Goal: Book appointment/travel/reservation

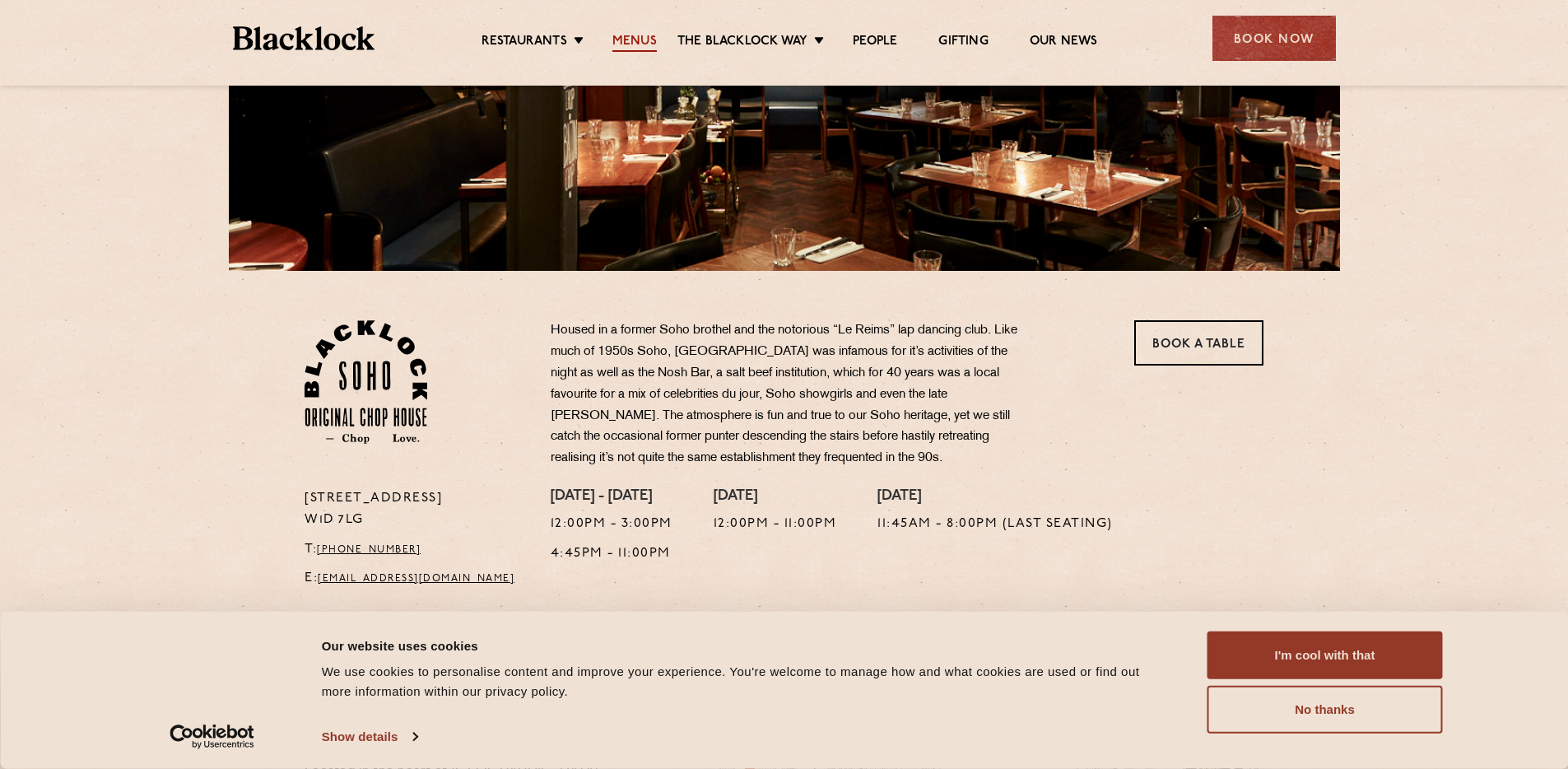
scroll to position [322, 0]
click at [632, 49] on link "Menus" at bounding box center [635, 43] width 45 height 18
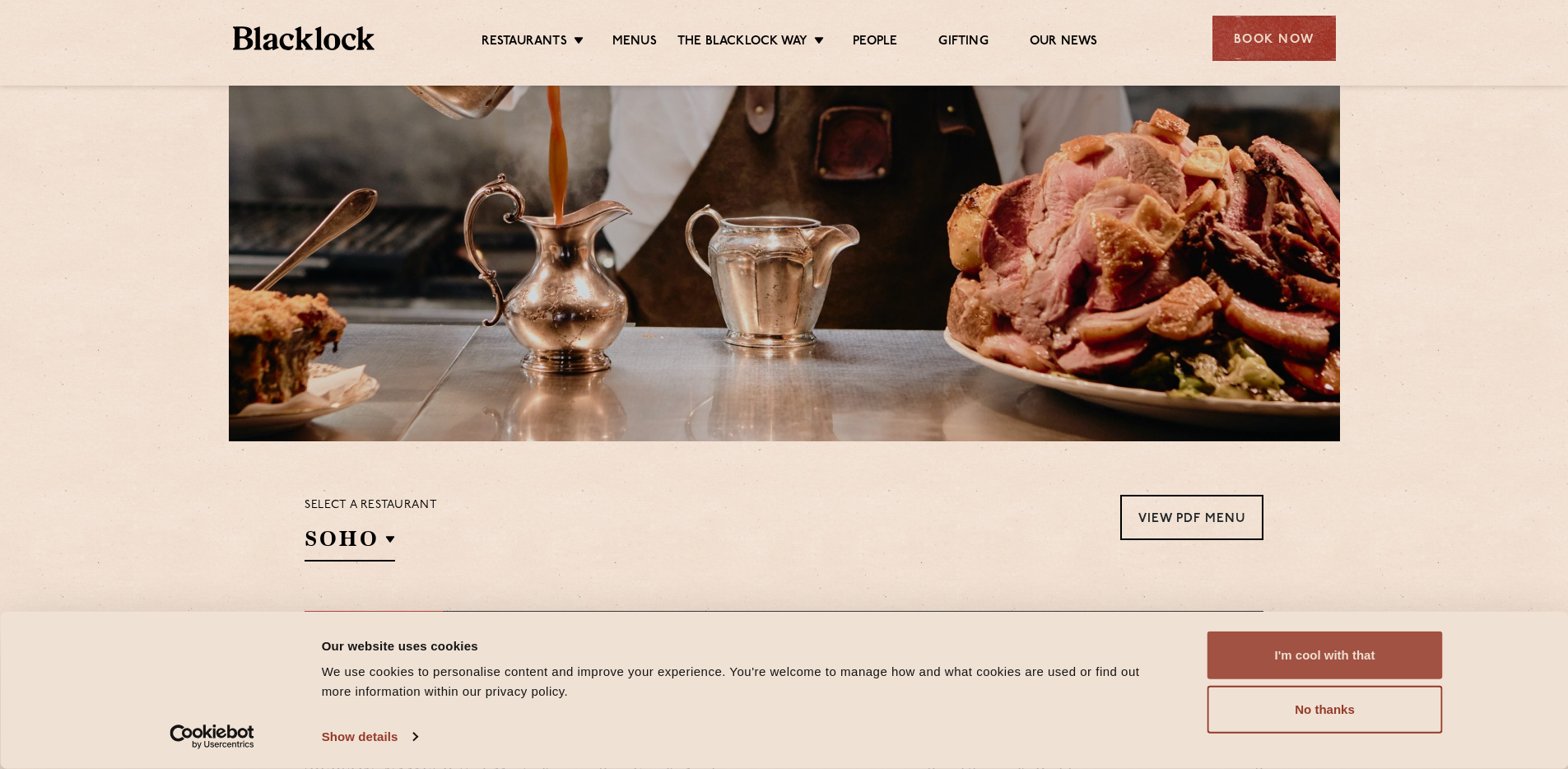
click at [1360, 640] on button "I'm cool with that" at bounding box center [1326, 655] width 236 height 48
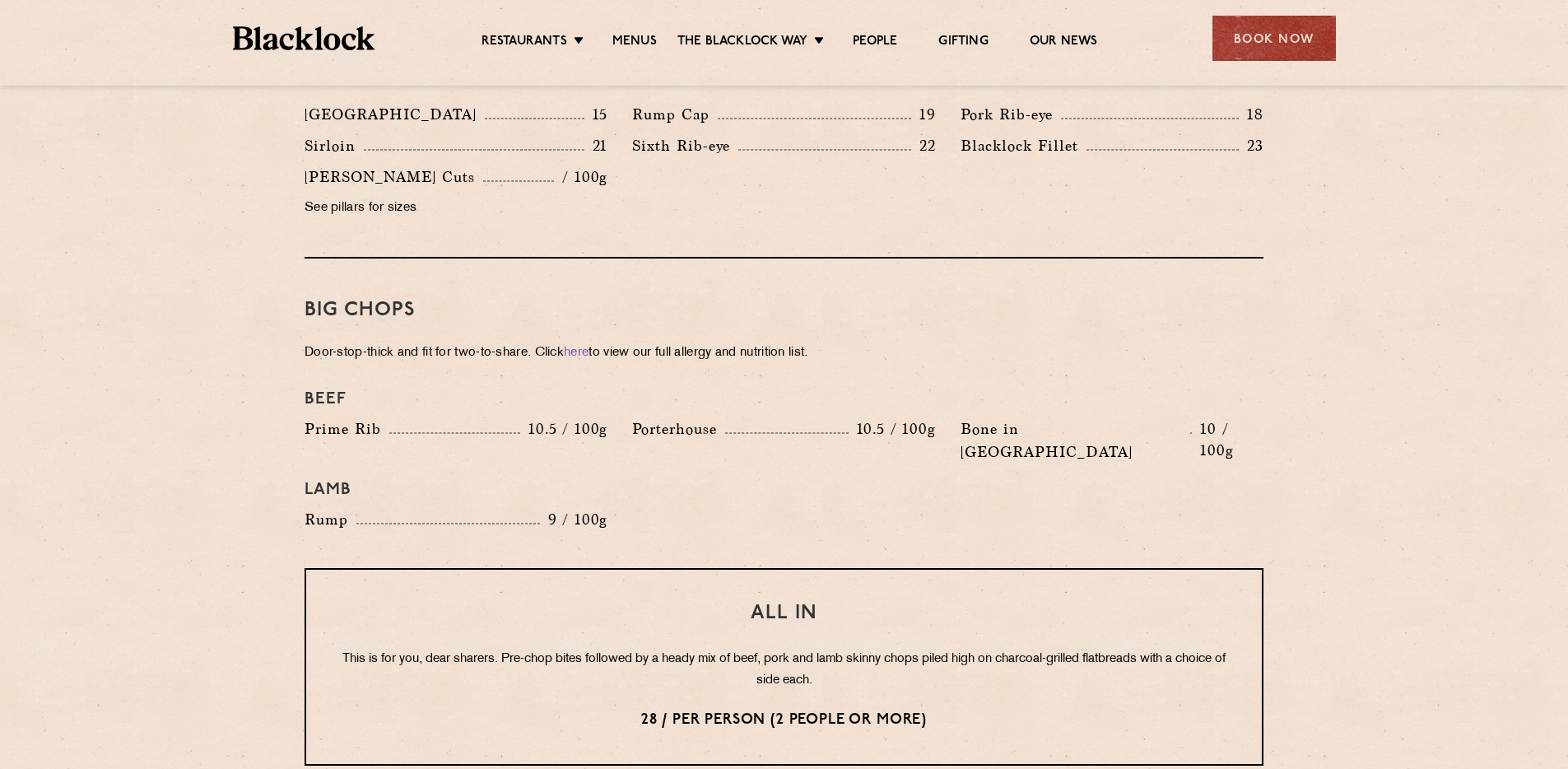
scroll to position [1638, 0]
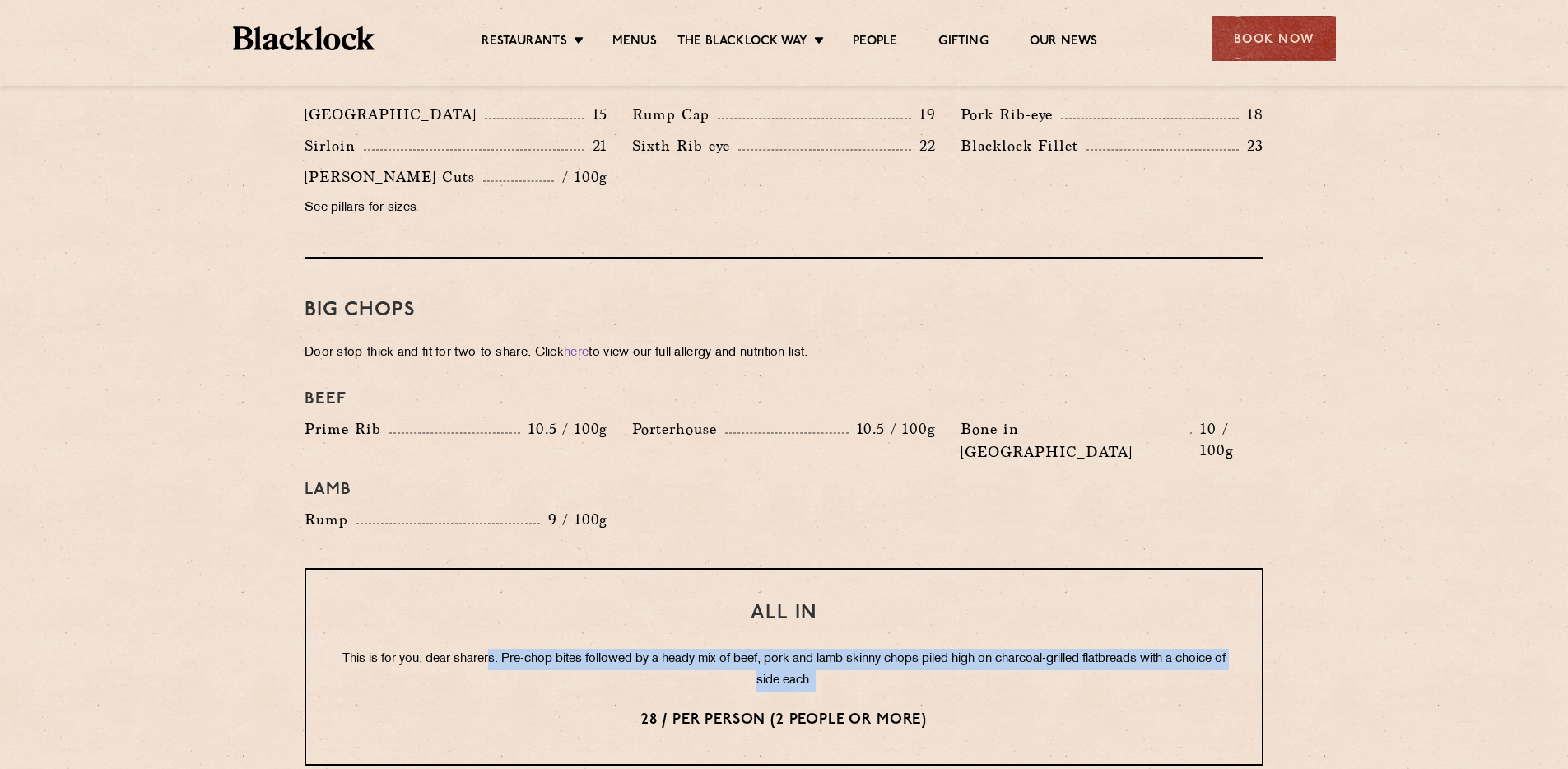
drag, startPoint x: 573, startPoint y: 622, endPoint x: 757, endPoint y: 649, distance: 186.0
click at [757, 649] on div "All In This is for you, dear sharers. Pre-chop bites followed by a heady mix of…" at bounding box center [784, 667] width 959 height 198
click at [758, 649] on div "All In This is for you, dear sharers. Pre-chop bites followed by a heady mix of…" at bounding box center [784, 667] width 959 height 198
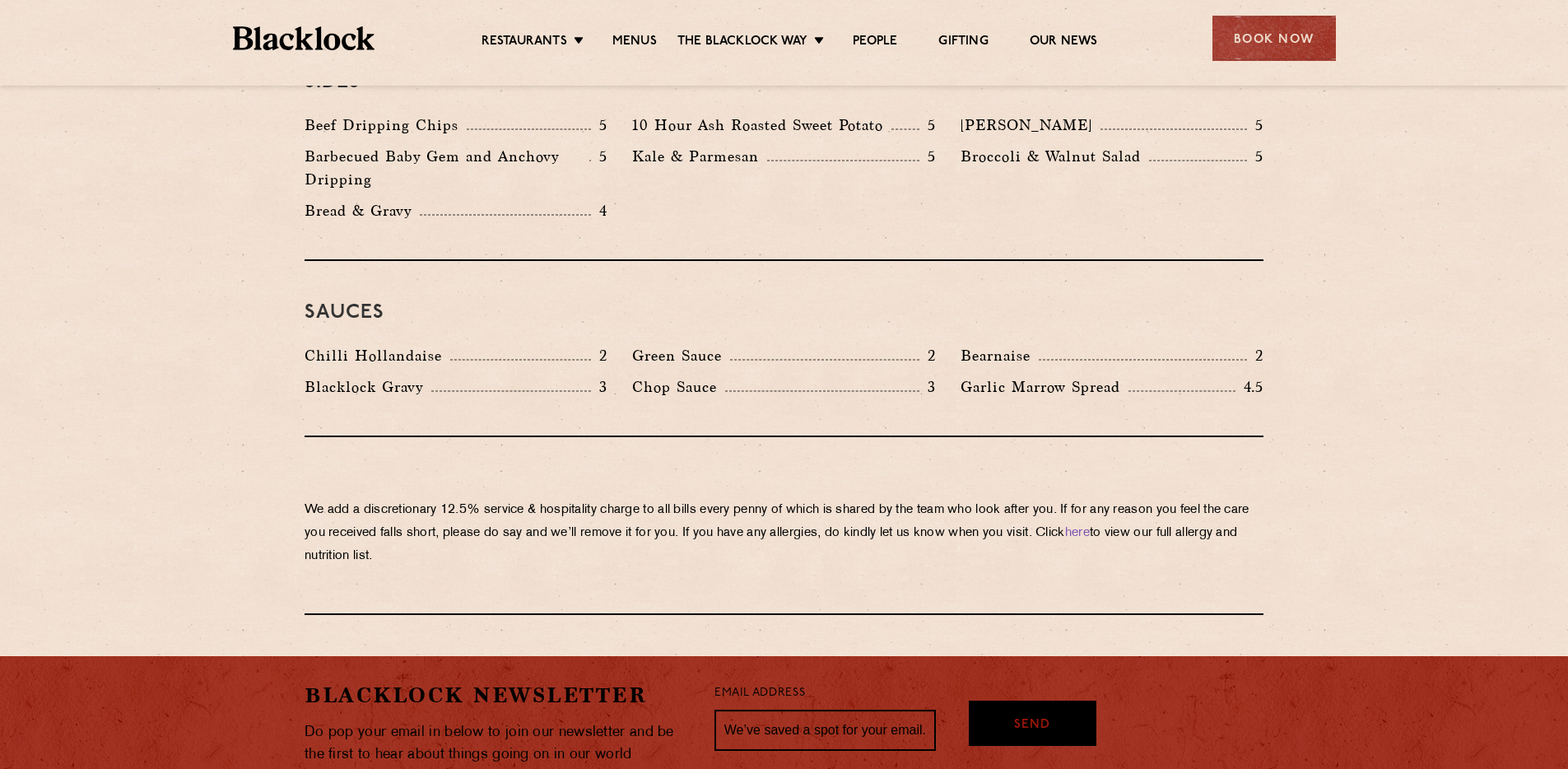
scroll to position [2583, 0]
drag, startPoint x: 497, startPoint y: 464, endPoint x: 533, endPoint y: 498, distance: 49.5
click at [519, 512] on p "We add a discretionary 12.5% service & hospitality charge to all bills every [P…" at bounding box center [784, 532] width 959 height 69
drag, startPoint x: 554, startPoint y: 464, endPoint x: 584, endPoint y: 513, distance: 57.5
click at [584, 513] on p "We add a discretionary 12.5% service & hospitality charge to all bills every [P…" at bounding box center [784, 532] width 959 height 69
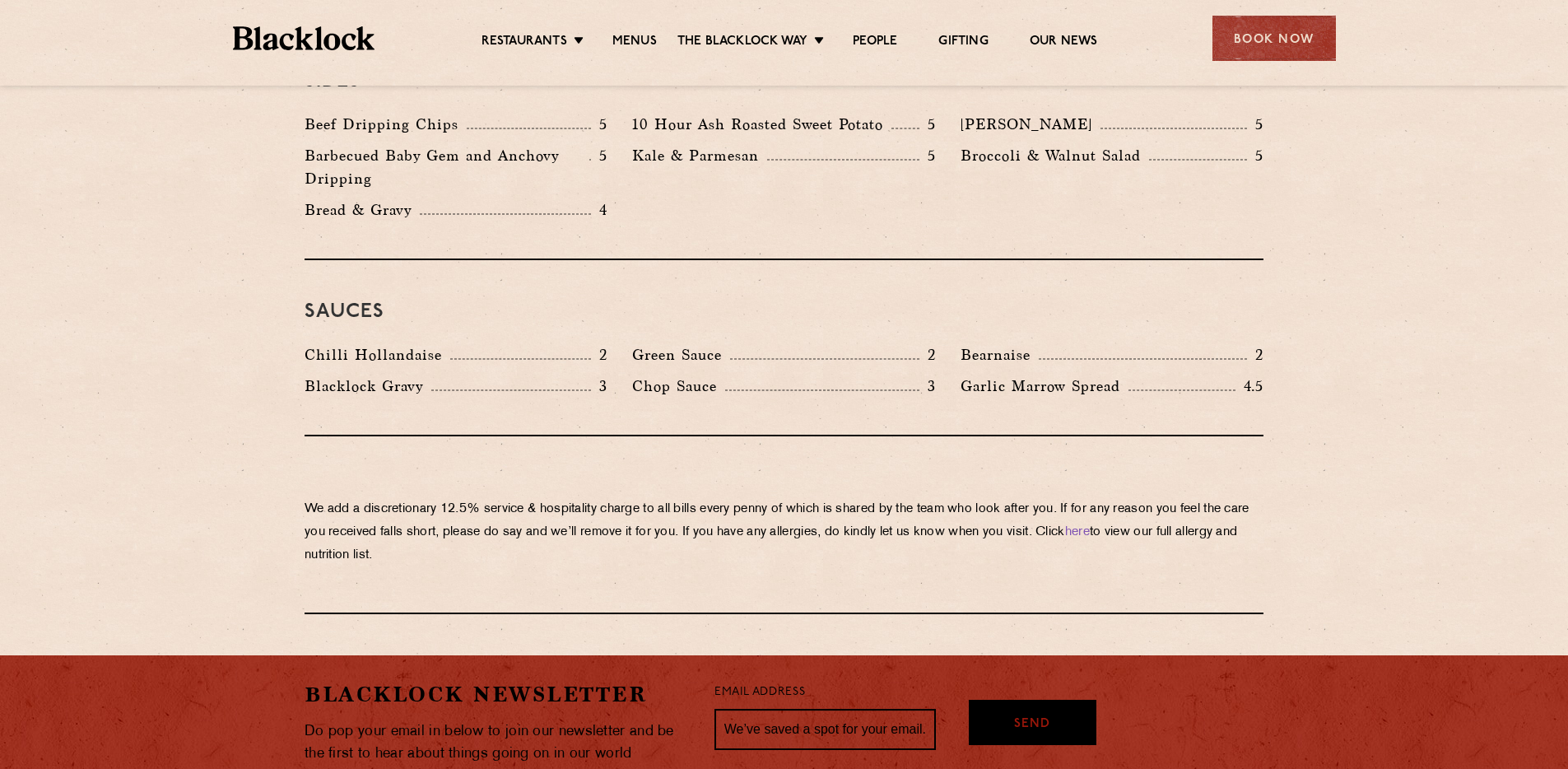
click at [584, 513] on p "We add a discretionary 12.5% service & hospitality charge to all bills every [P…" at bounding box center [784, 532] width 959 height 69
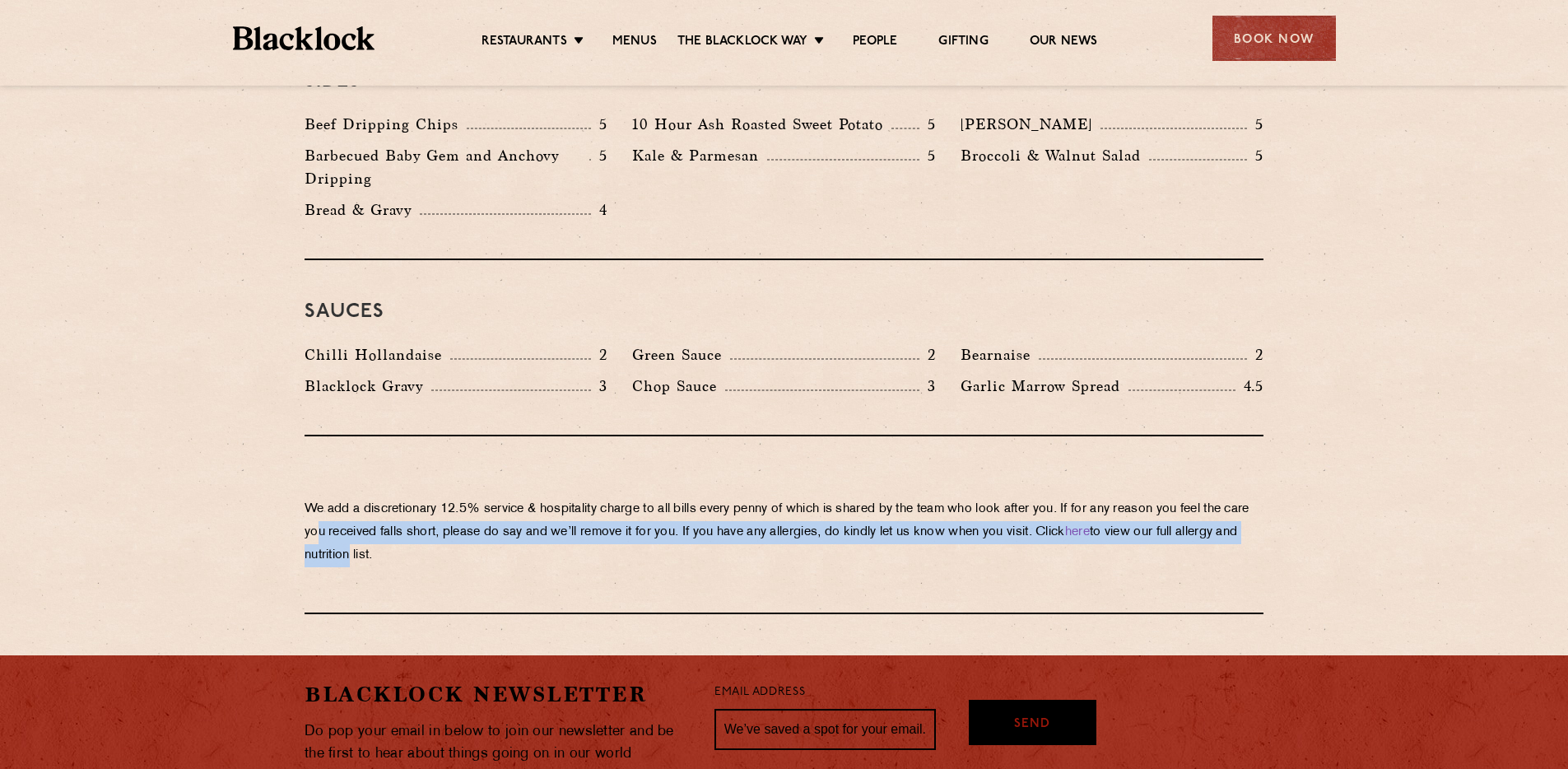
drag, startPoint x: 378, startPoint y: 501, endPoint x: 412, endPoint y: 519, distance: 38.5
click at [412, 519] on p "We add a discretionary 12.5% service & hospitality charge to all bills every [P…" at bounding box center [784, 532] width 959 height 69
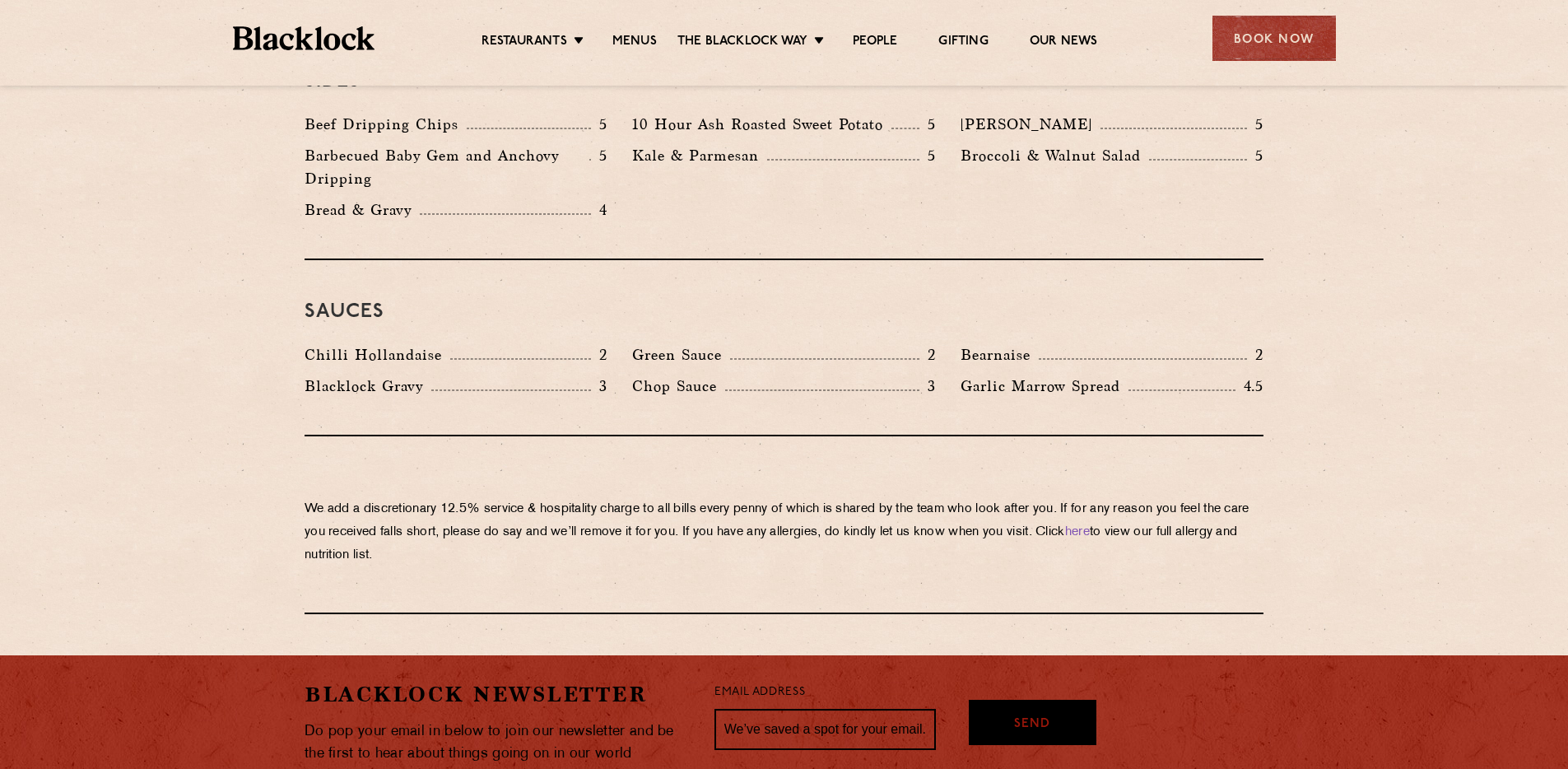
drag, startPoint x: 416, startPoint y: 518, endPoint x: 434, endPoint y: 518, distance: 18.0
click at [421, 518] on p "We add a discretionary 12.5% service & hospitality charge to all bills every [P…" at bounding box center [784, 532] width 959 height 69
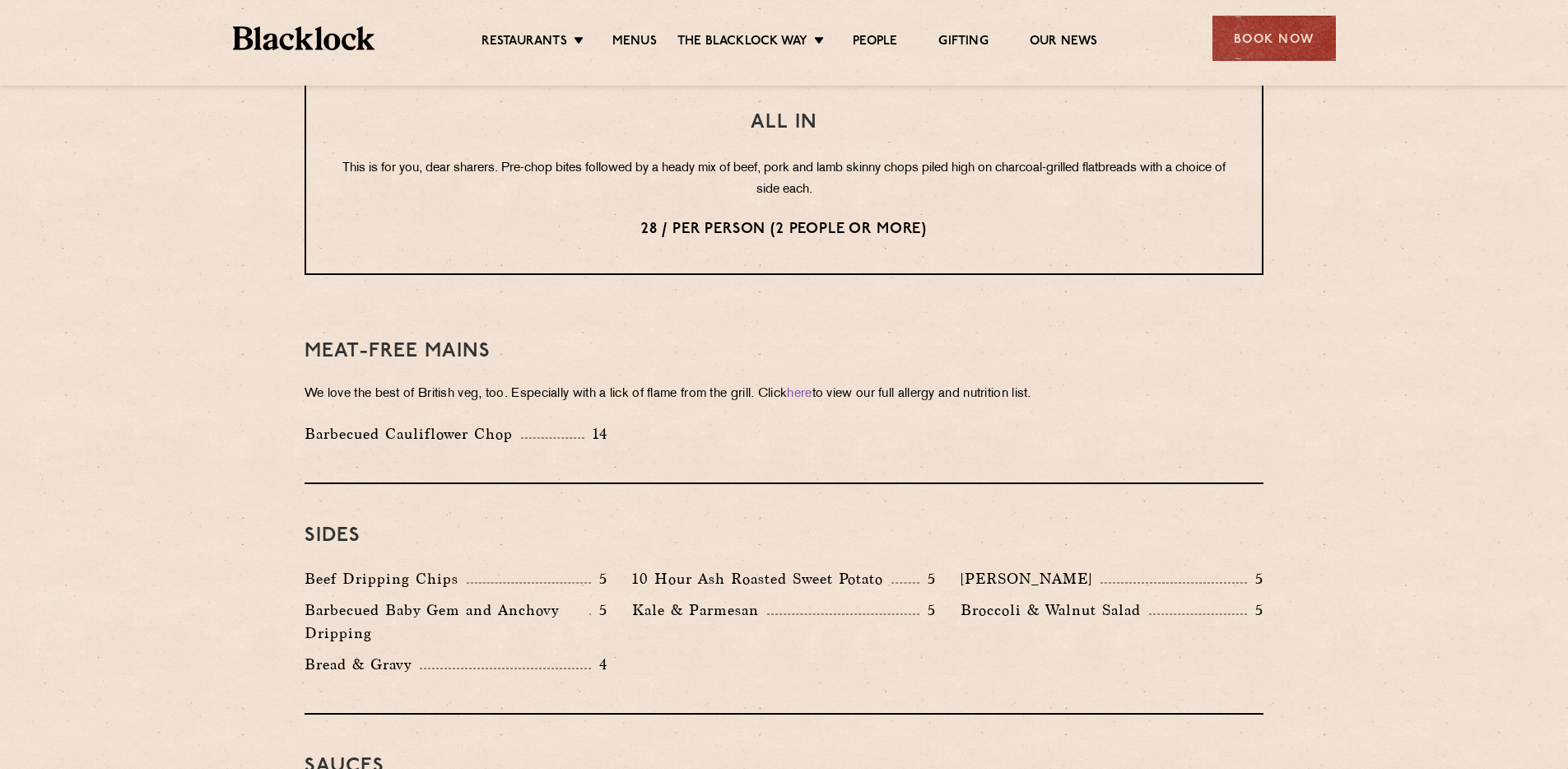
scroll to position [1437, 0]
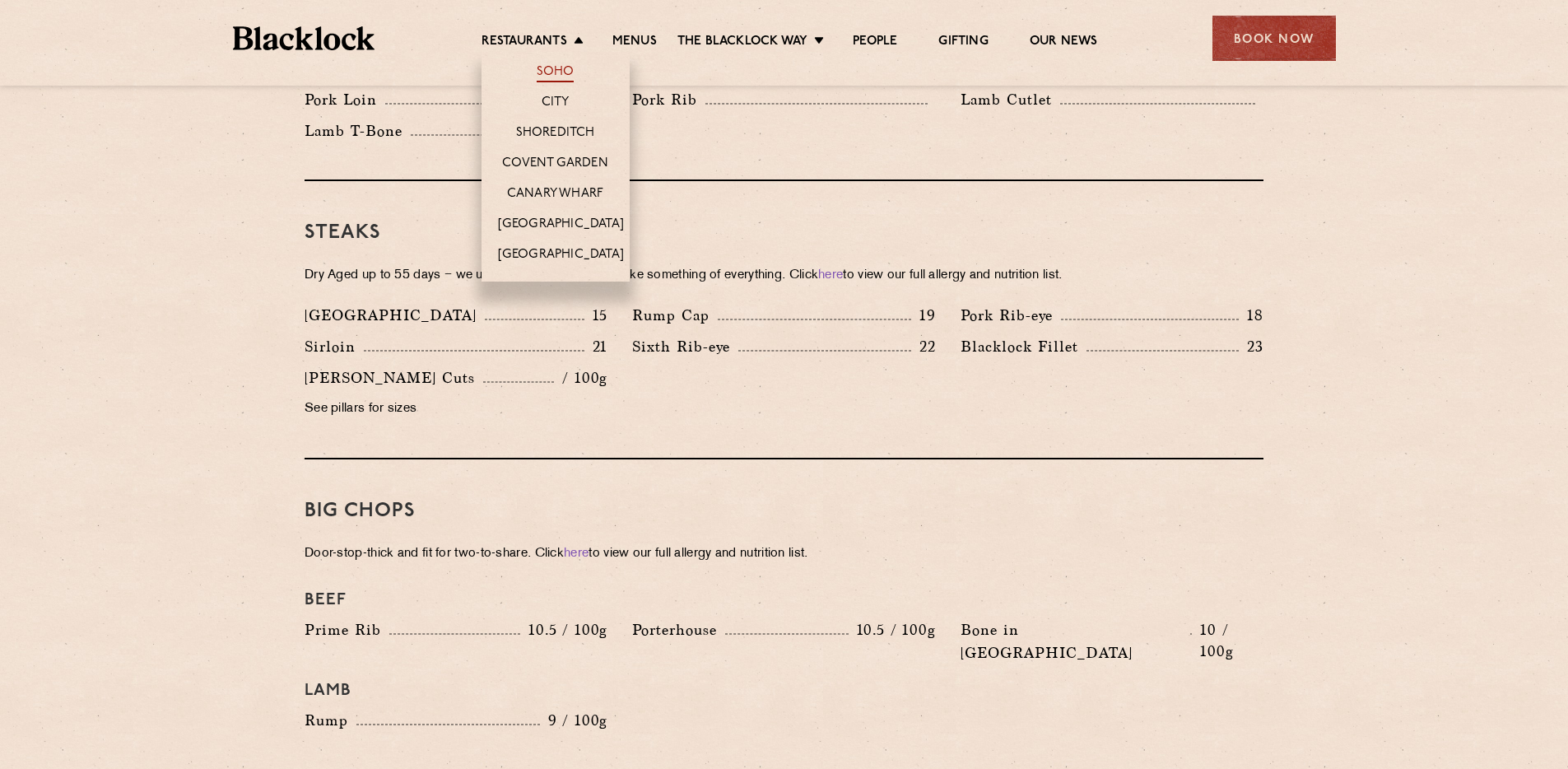
click at [545, 72] on link "Soho" at bounding box center [556, 73] width 38 height 18
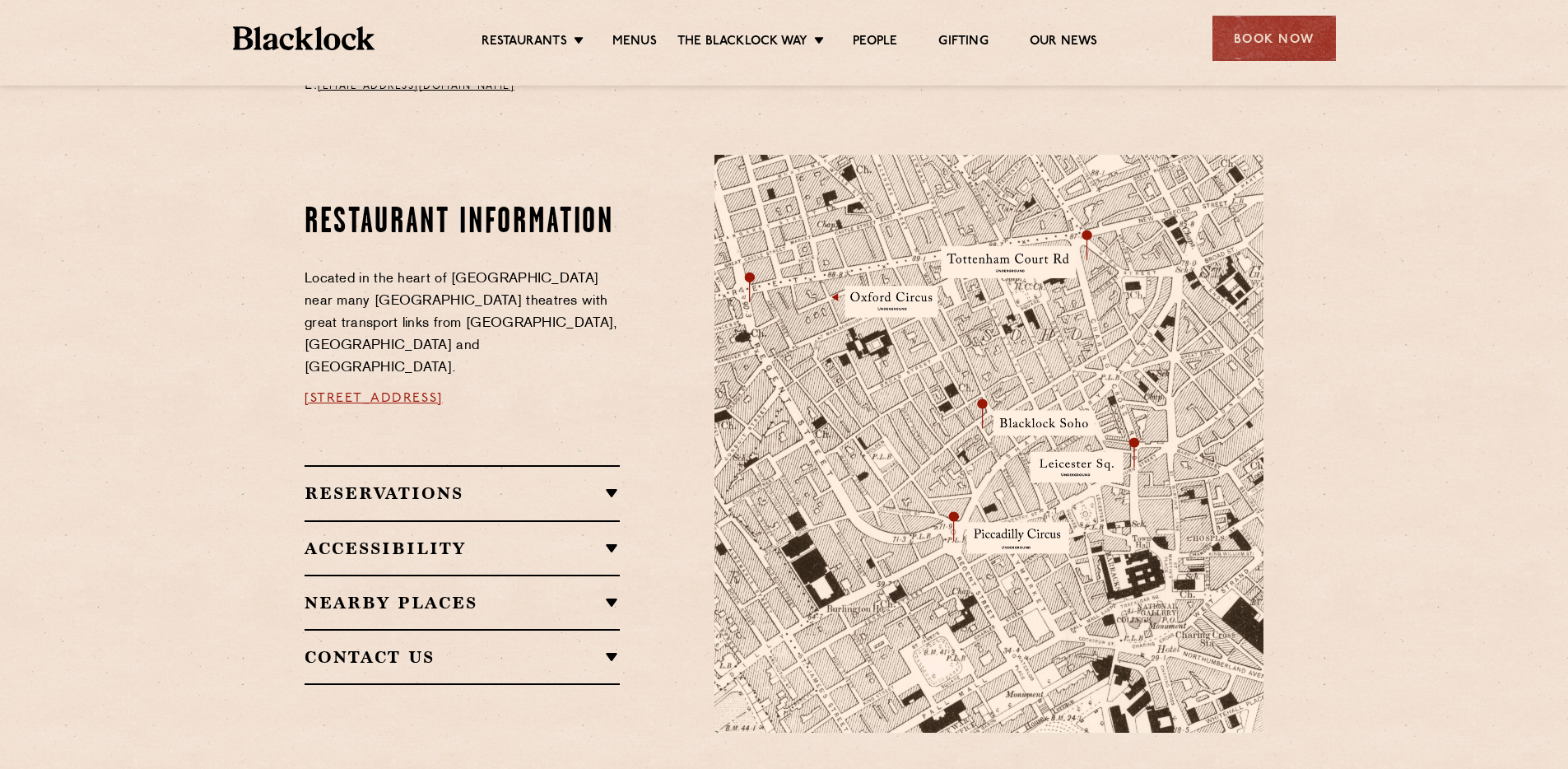
scroll to position [901, 0]
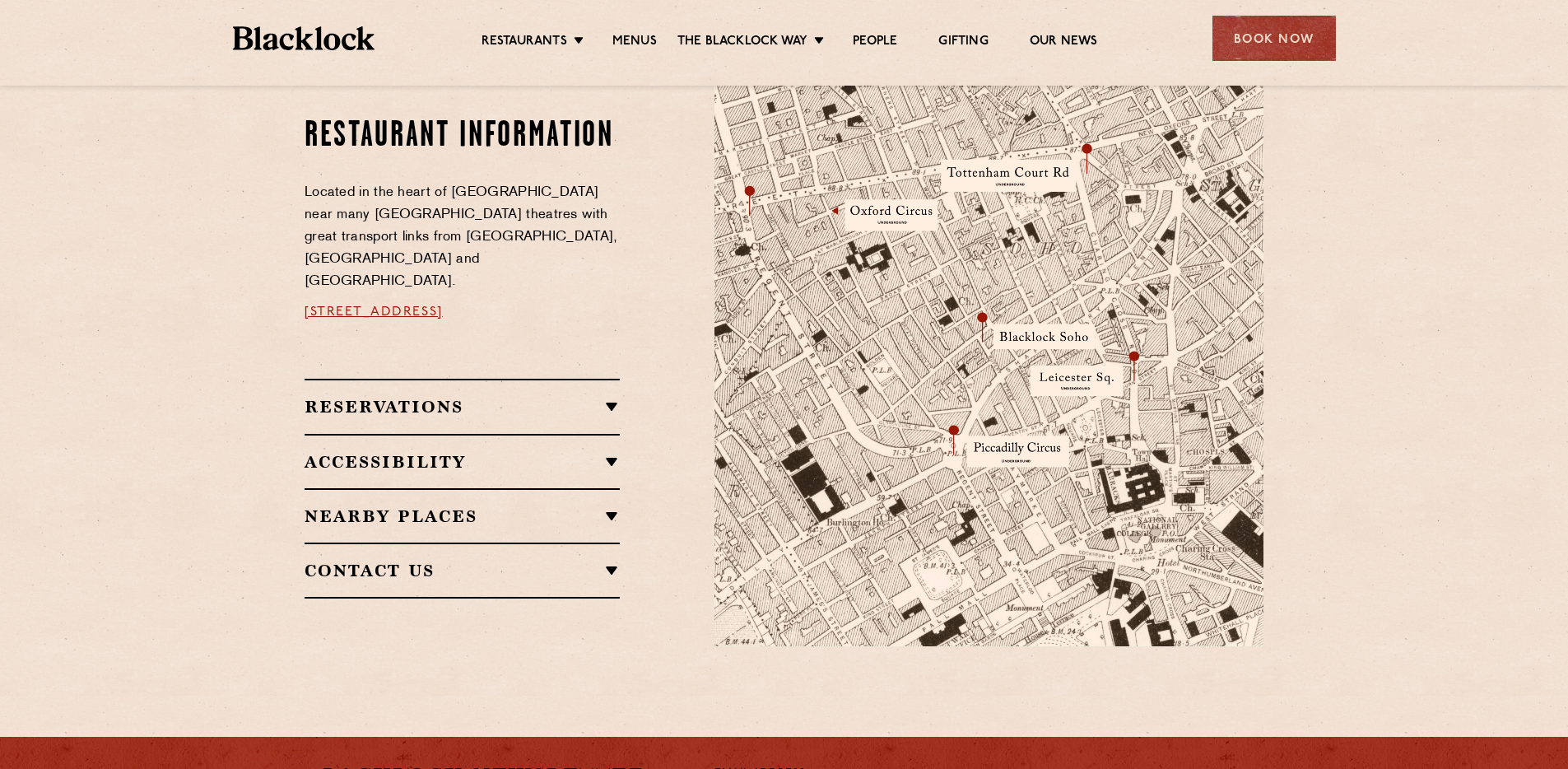
click at [477, 396] on h2 "Reservations" at bounding box center [462, 406] width 315 height 20
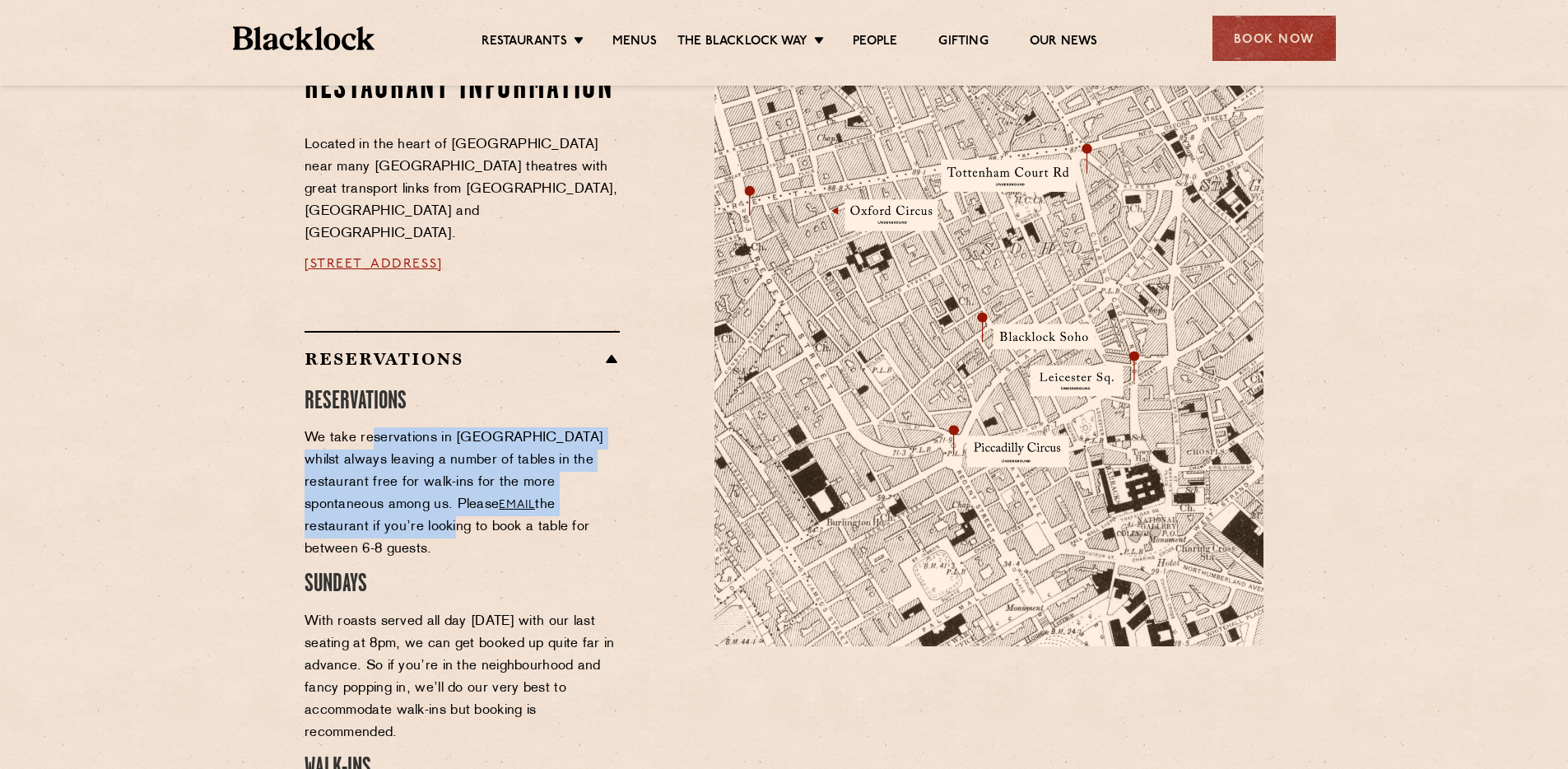
drag, startPoint x: 402, startPoint y: 407, endPoint x: 520, endPoint y: 457, distance: 128.2
click at [514, 456] on p "We take reservations in Soho whilst always leaving a number of tables in the re…" at bounding box center [462, 494] width 315 height 134
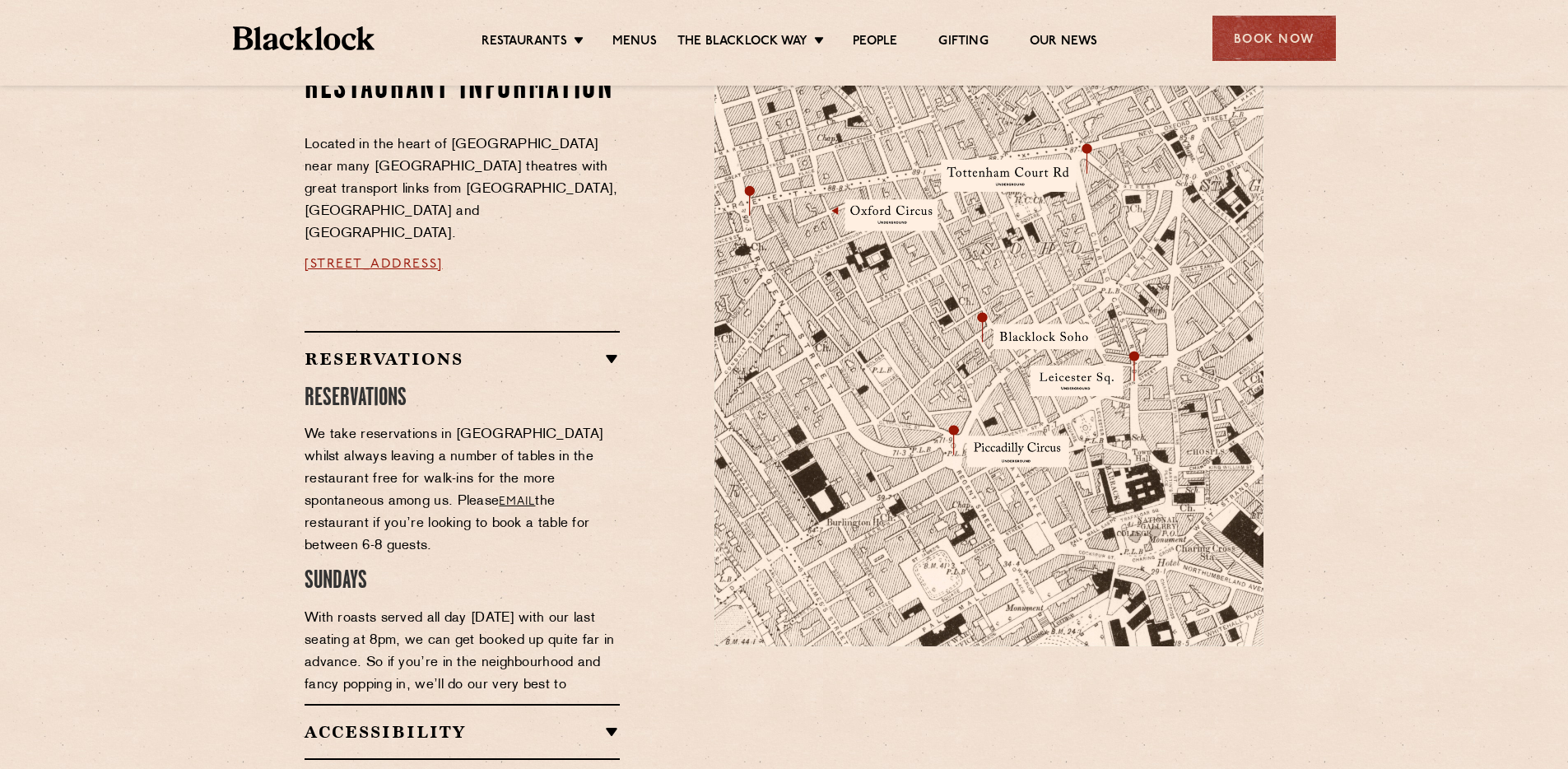
click at [527, 457] on p "We take reservations in Soho whilst always leaving a number of tables in the re…" at bounding box center [462, 490] width 315 height 134
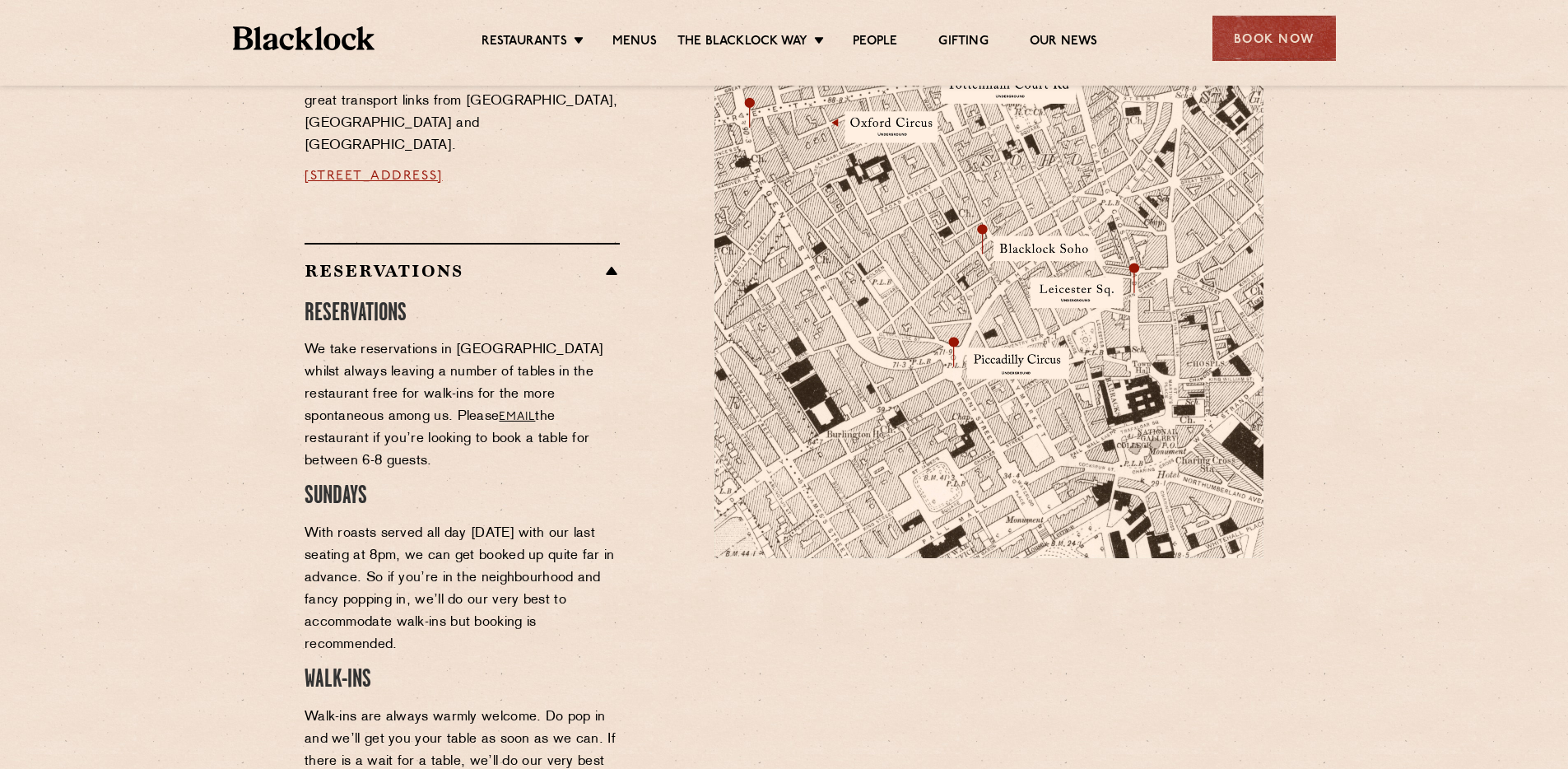
scroll to position [853, 0]
